Goal: Information Seeking & Learning: Compare options

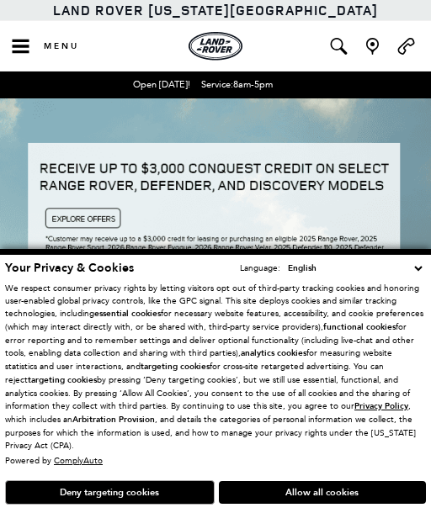
click at [153, 505] on button "Deny targeting cookies" at bounding box center [110, 493] width 210 height 24
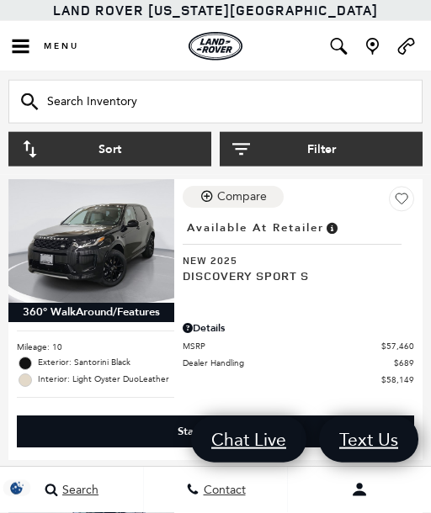
scroll to position [778, 0]
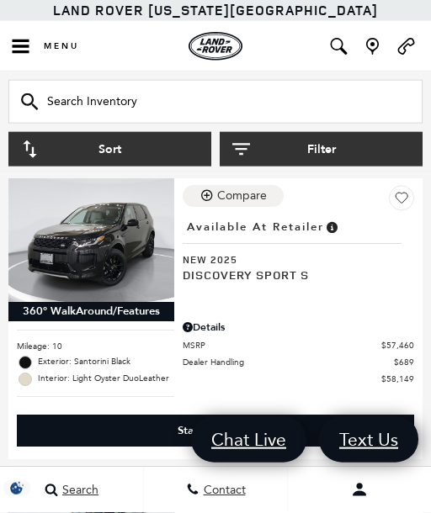
click at [325, 148] on button "Filter" at bounding box center [321, 149] width 203 height 35
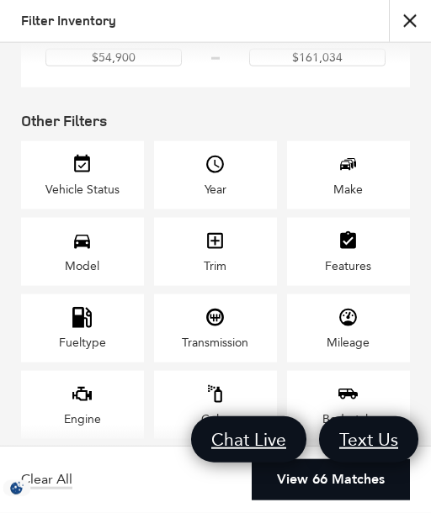
scroll to position [178, 0]
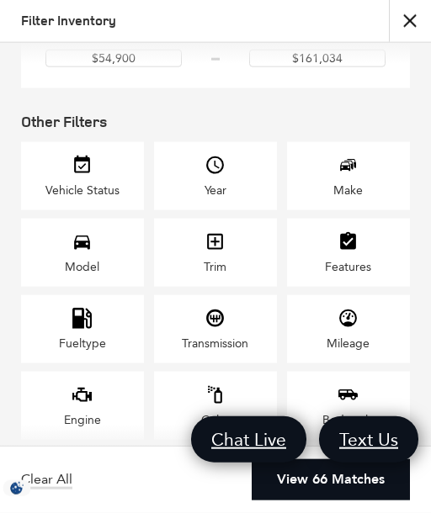
click at [425, 54] on div "Currently Applied false Price Price $54,900 $161,034 Other Filters Vehicle Stat…" at bounding box center [215, 244] width 431 height 403
click at [103, 267] on div "Model" at bounding box center [82, 253] width 123 height 68
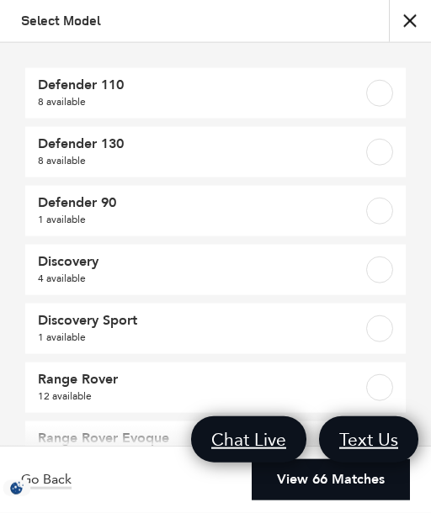
click at [96, 378] on span "Range Rover" at bounding box center [189, 379] width 302 height 17
checkbox input "true"
click at [324, 501] on link "View 12 Matches" at bounding box center [331, 480] width 158 height 41
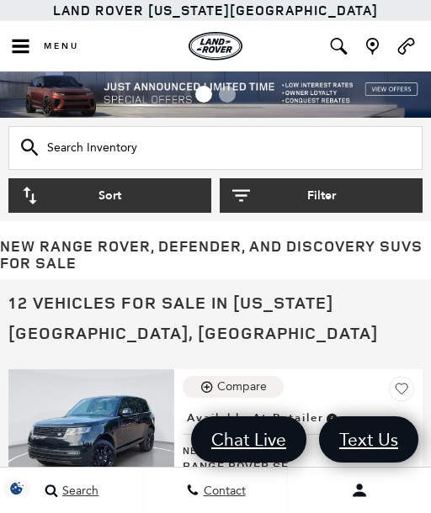
click at [322, 200] on button "Filter" at bounding box center [321, 195] width 203 height 35
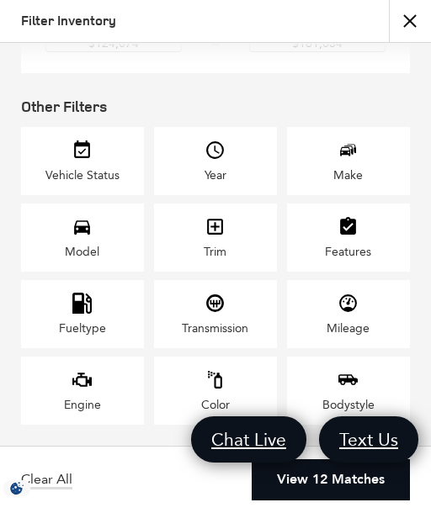
scroll to position [215, 0]
click at [89, 224] on icon "Model" at bounding box center [82, 226] width 21 height 21
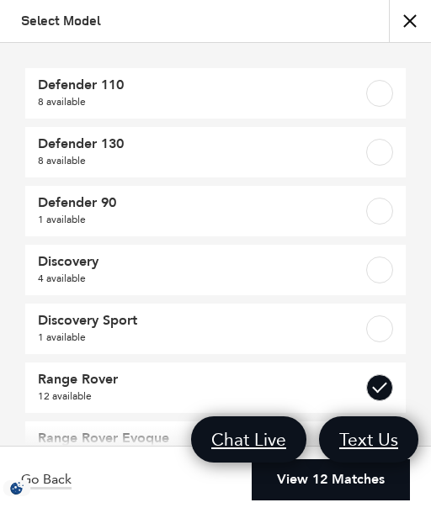
click at [390, 388] on label at bounding box center [379, 388] width 27 height 27
checkbox input "false"
click at [385, 92] on label at bounding box center [379, 93] width 27 height 27
checkbox input "true"
click at [382, 95] on label at bounding box center [379, 93] width 27 height 27
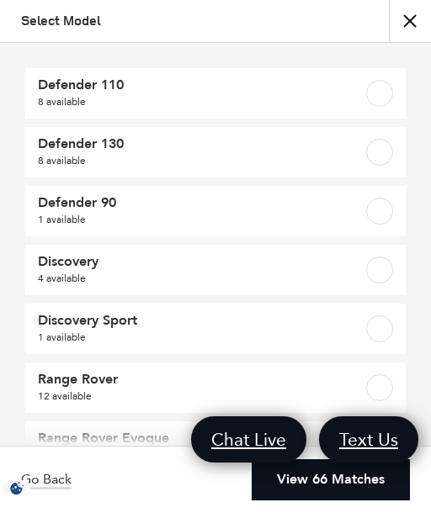
type input "$54,900"
type input "$161,034"
checkbox input "false"
click at [336, 484] on link "View 66 Matches" at bounding box center [331, 480] width 158 height 41
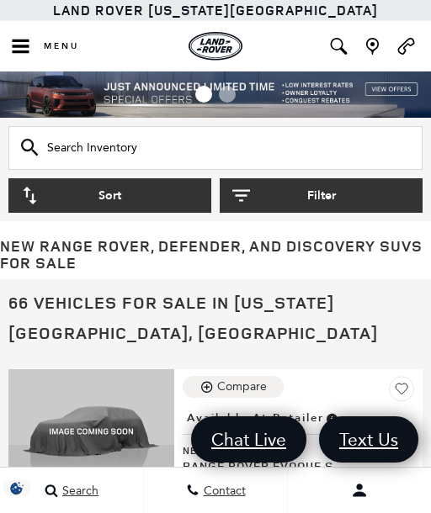
click at [320, 196] on button "Filter" at bounding box center [321, 195] width 203 height 35
click at [232, 82] on button "close" at bounding box center [216, 93] width 34 height 34
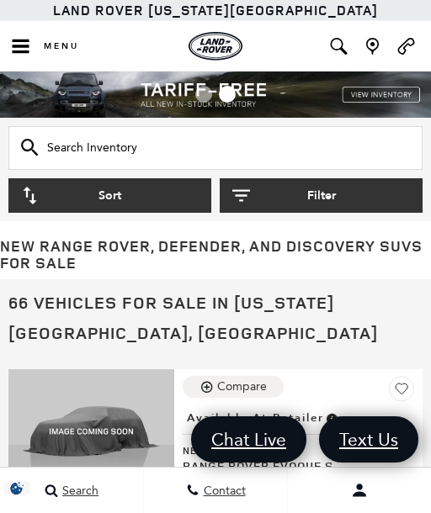
click at [322, 202] on button "Filter" at bounding box center [321, 195] width 203 height 35
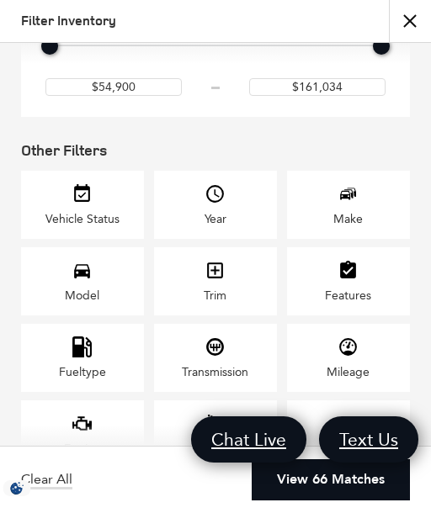
scroll to position [157, 0]
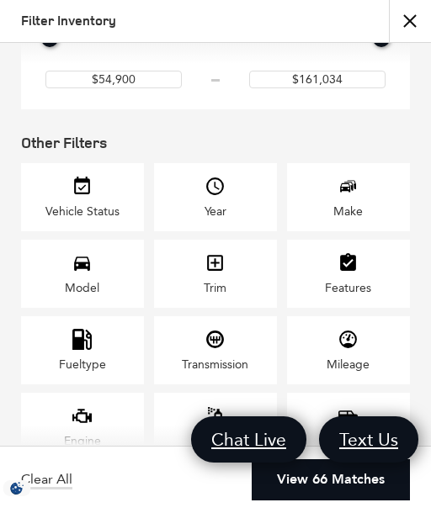
click at [104, 286] on div "Model" at bounding box center [82, 274] width 123 height 68
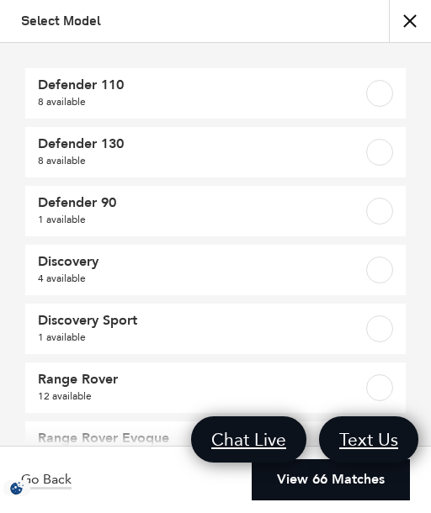
click at [388, 98] on label at bounding box center [379, 93] width 27 height 27
checkbox input "true"
click at [383, 152] on label at bounding box center [379, 152] width 27 height 27
checkbox input "true"
click at [327, 477] on link "View 16 Matches" at bounding box center [331, 480] width 158 height 41
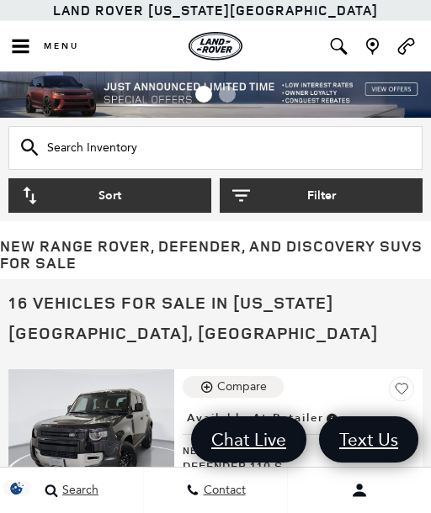
click at [340, 476] on button "Contact Preference? *" at bounding box center [359, 491] width 143 height 42
click at [334, 482] on button "Contact Preference? *" at bounding box center [359, 491] width 143 height 42
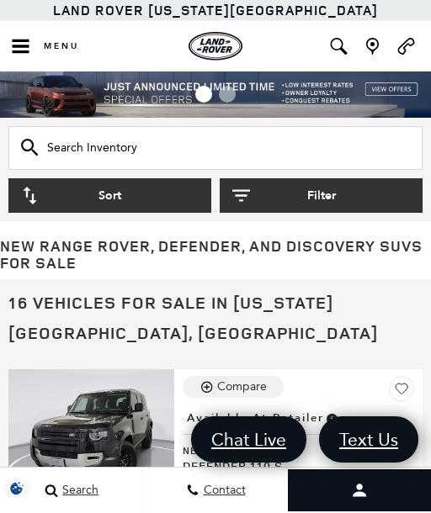
scroll to position [254, 13]
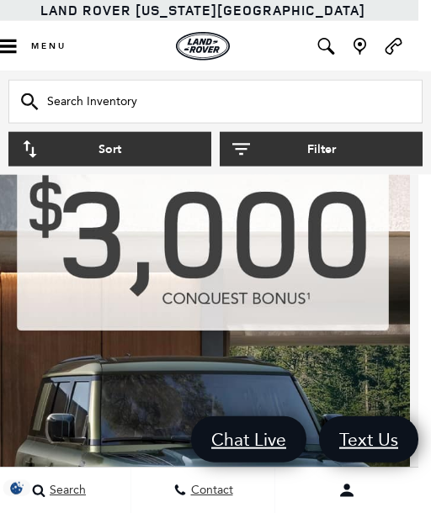
scroll to position [1348, 13]
click at [309, 270] on img at bounding box center [203, 397] width 414 height 947
click at [300, 277] on img at bounding box center [203, 397] width 414 height 947
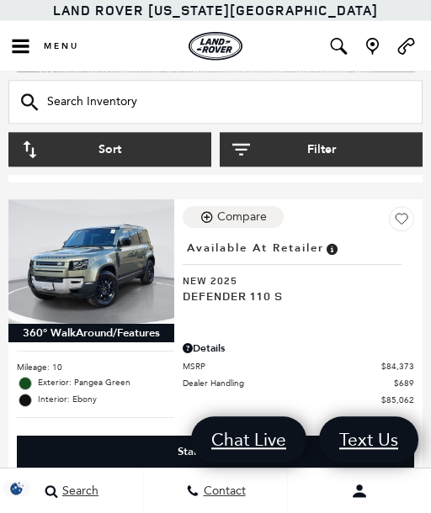
scroll to position [3955, 0]
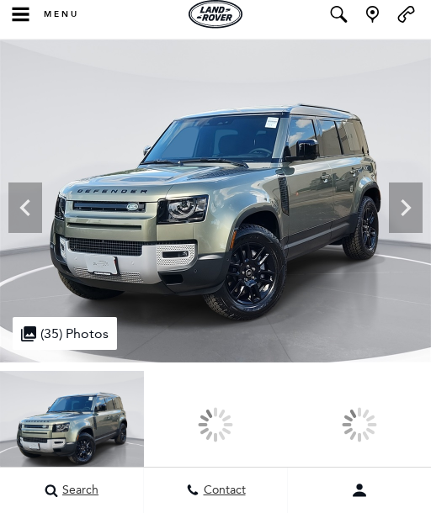
scroll to position [16, 0]
